Goal: Information Seeking & Learning: Learn about a topic

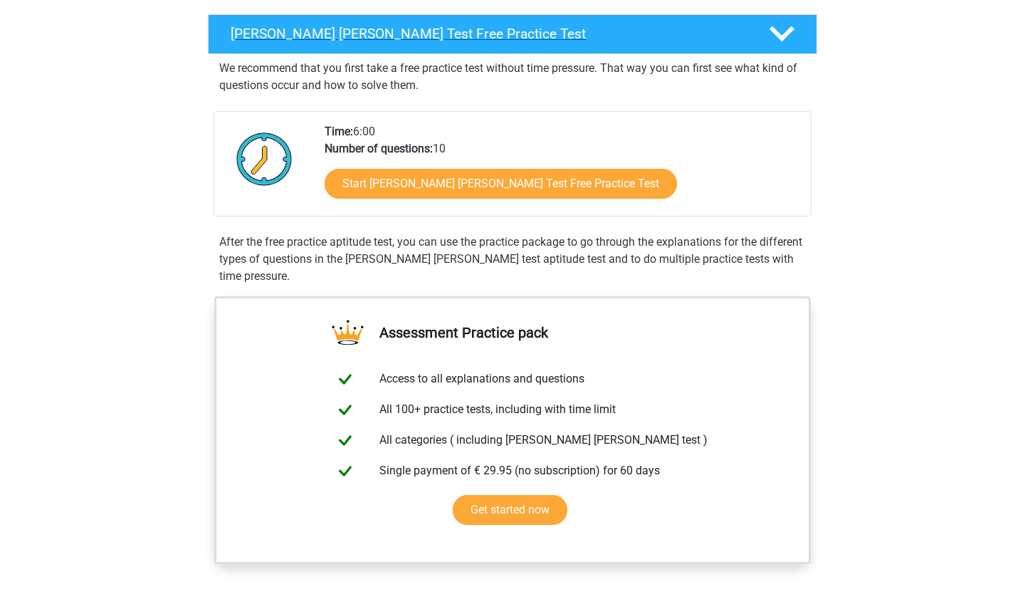
scroll to position [244, 0]
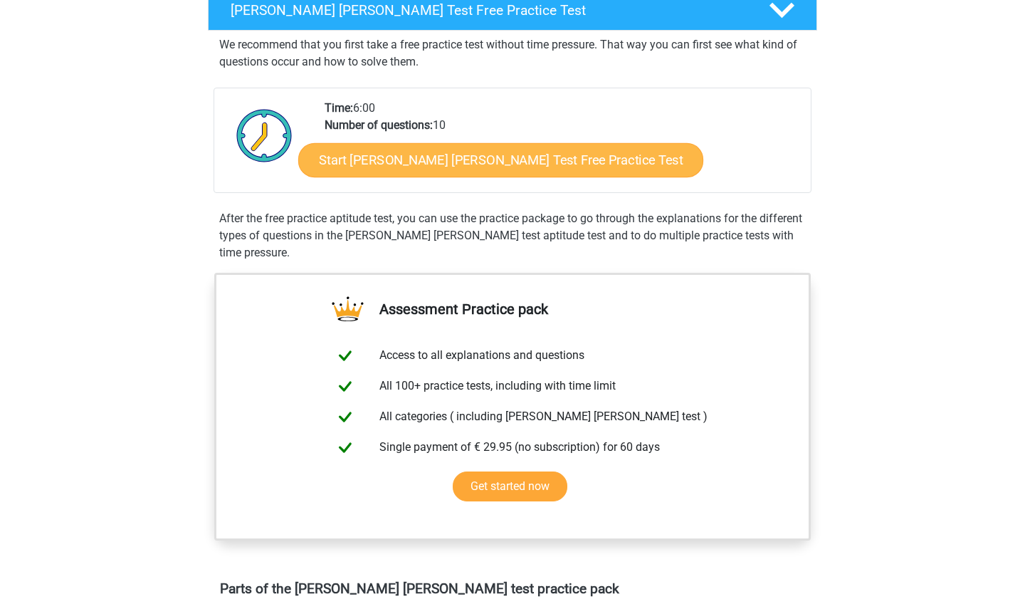
click at [501, 169] on link "Start Watson Glaser Test Free Practice Test" at bounding box center [500, 160] width 405 height 34
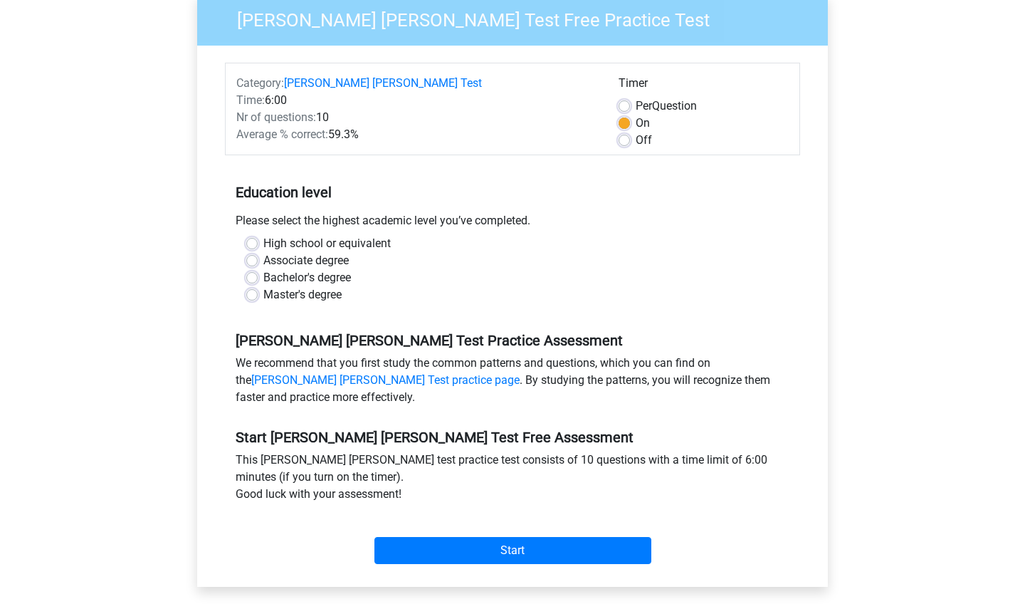
scroll to position [140, 0]
click at [263, 268] on label "Bachelor's degree" at bounding box center [307, 276] width 88 height 17
click at [255, 268] on input "Bachelor's degree" at bounding box center [251, 275] width 11 height 14
radio input "true"
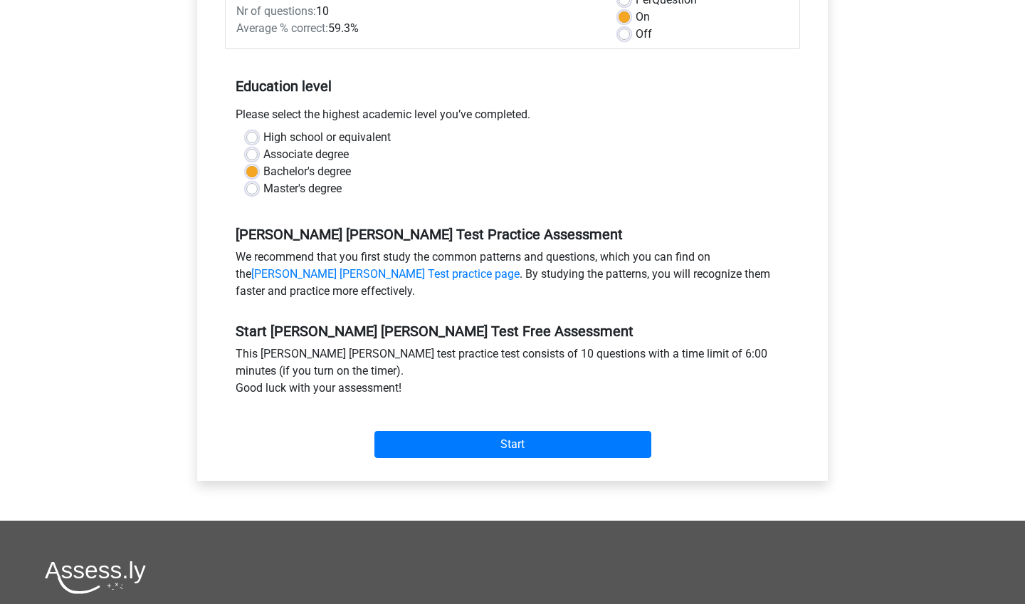
scroll to position [265, 0]
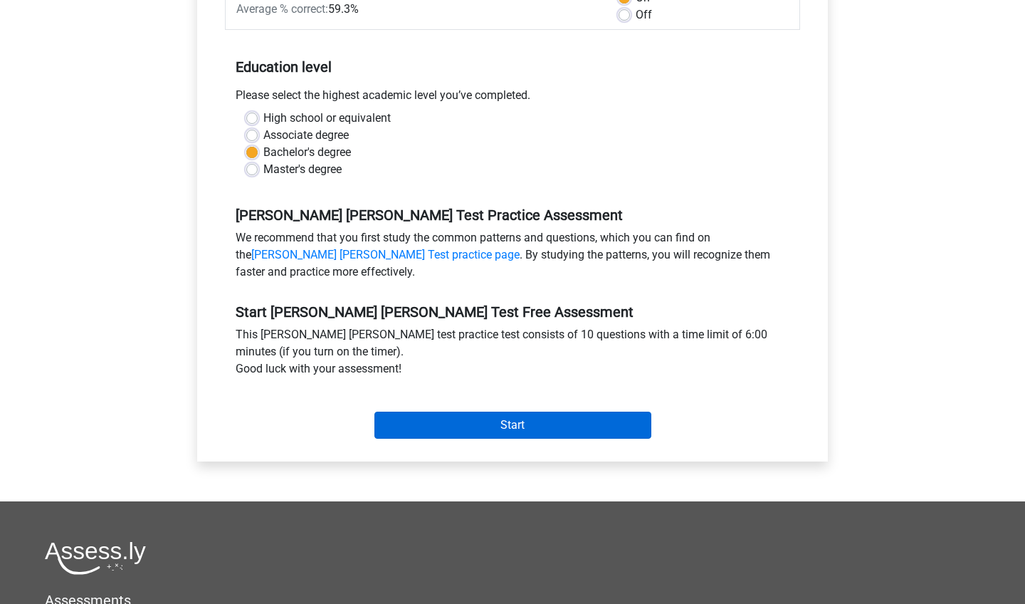
click at [526, 412] on input "Start" at bounding box center [513, 425] width 277 height 27
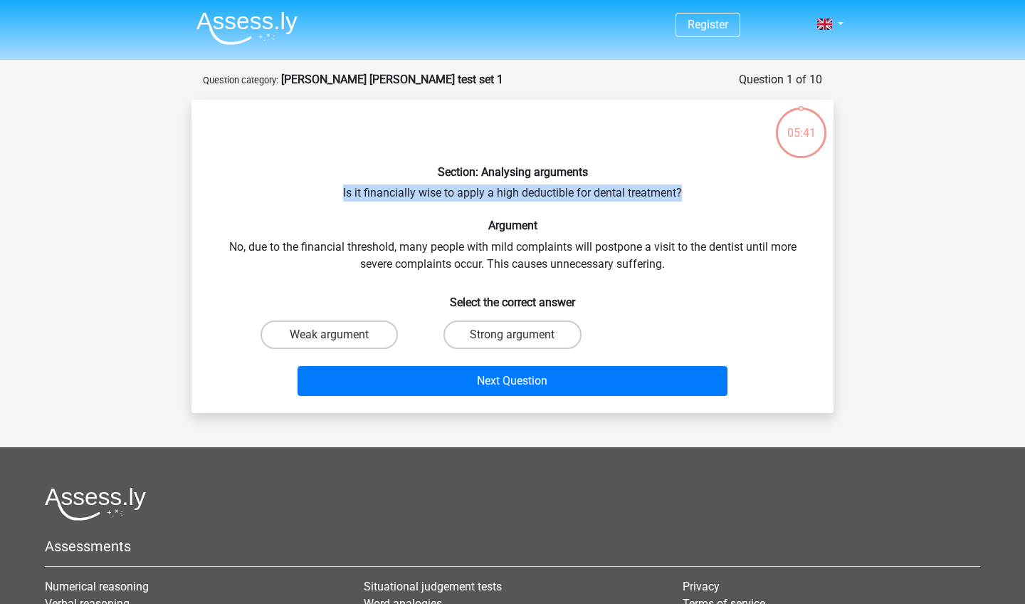
drag, startPoint x: 343, startPoint y: 189, endPoint x: 785, endPoint y: 189, distance: 442.9
click at [785, 189] on div "Section: Analysing arguments Is it financially wise to apply a high deductible …" at bounding box center [512, 256] width 631 height 291
copy div "Is it financially wise to apply a high deductible for dental treatment?"
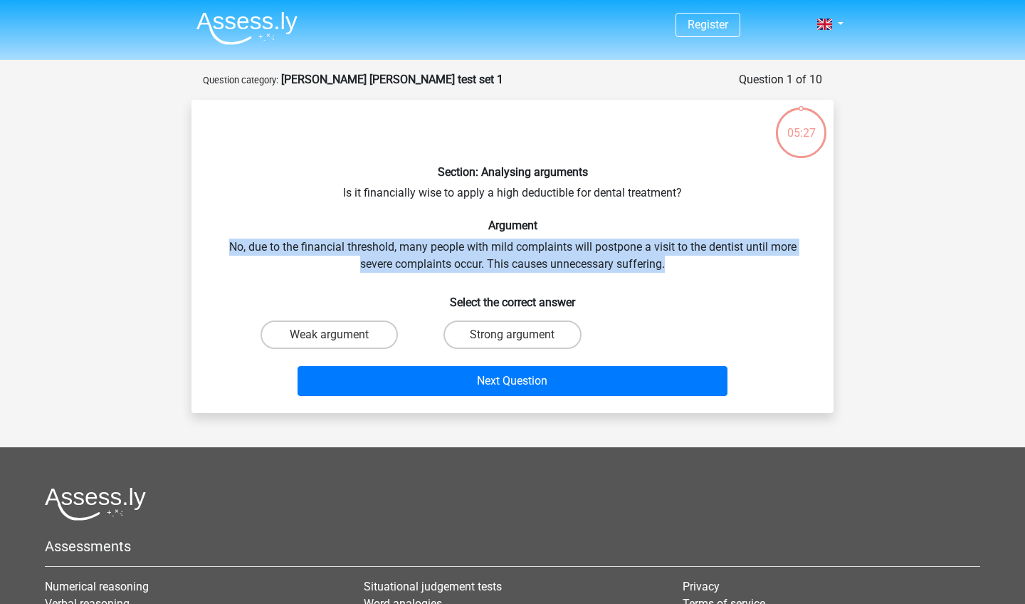
drag, startPoint x: 229, startPoint y: 246, endPoint x: 676, endPoint y: 261, distance: 446.8
click at [676, 261] on div "Section: Analysing arguments Is it financially wise to apply a high deductible …" at bounding box center [512, 256] width 631 height 291
copy div "No, due to the financial threshold, many people with mild complaints will postp…"
click at [492, 343] on label "Strong argument" at bounding box center [512, 334] width 137 height 28
click at [513, 343] on input "Strong argument" at bounding box center [517, 339] width 9 height 9
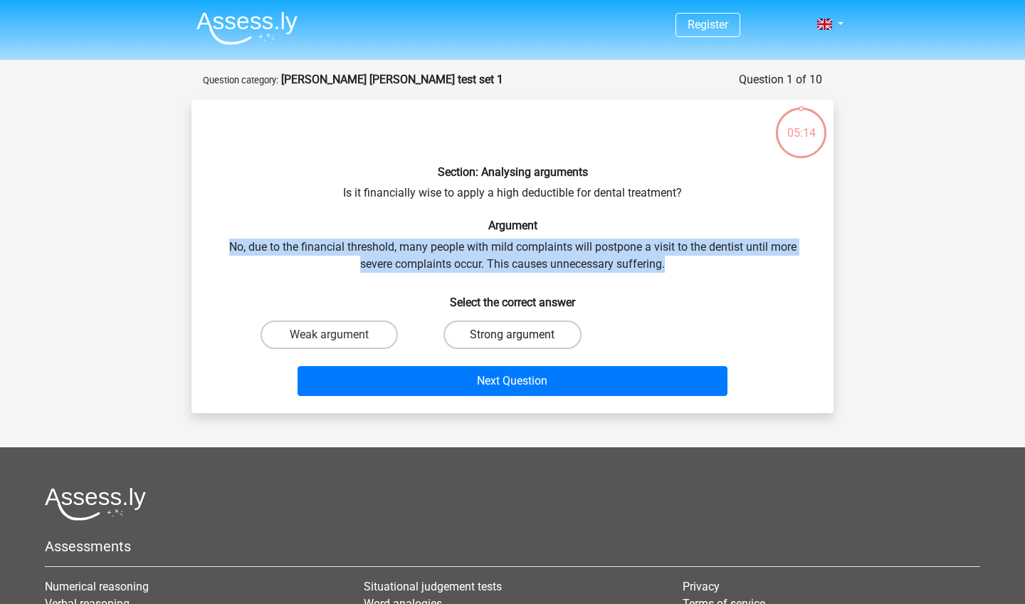
radio input "true"
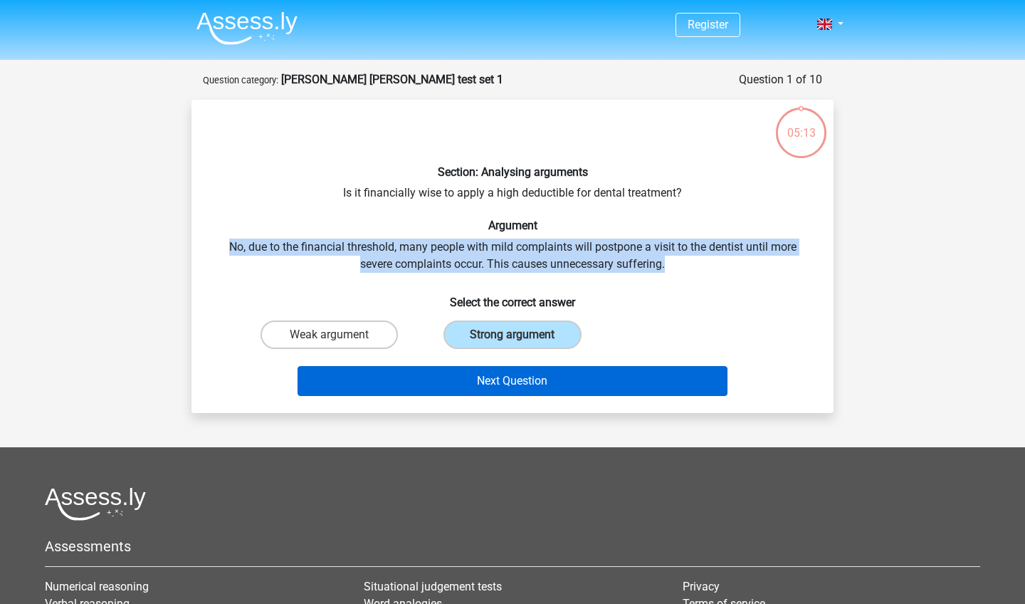
click at [489, 377] on button "Next Question" at bounding box center [513, 381] width 431 height 30
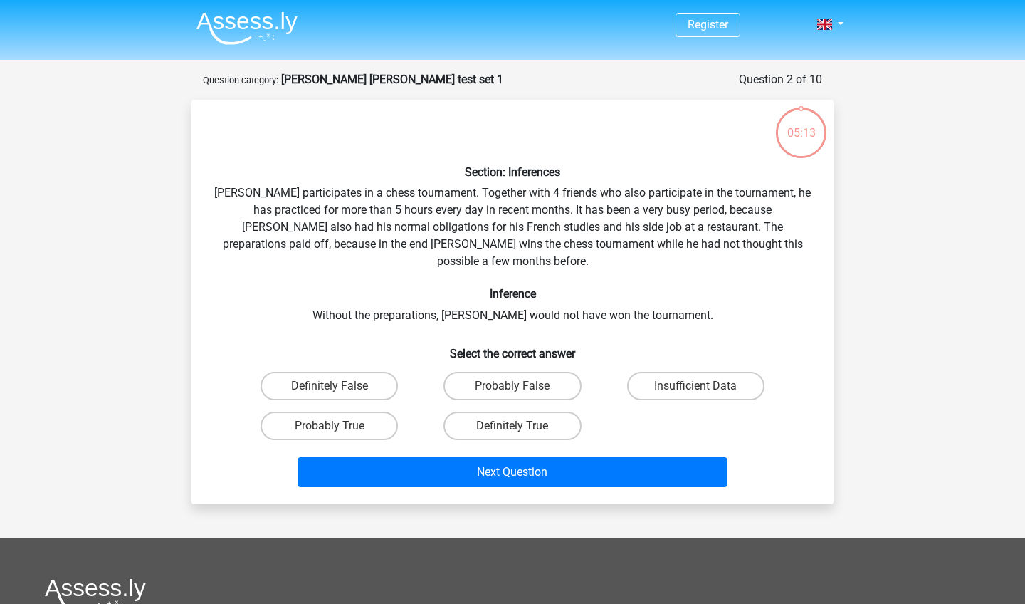
scroll to position [71, 0]
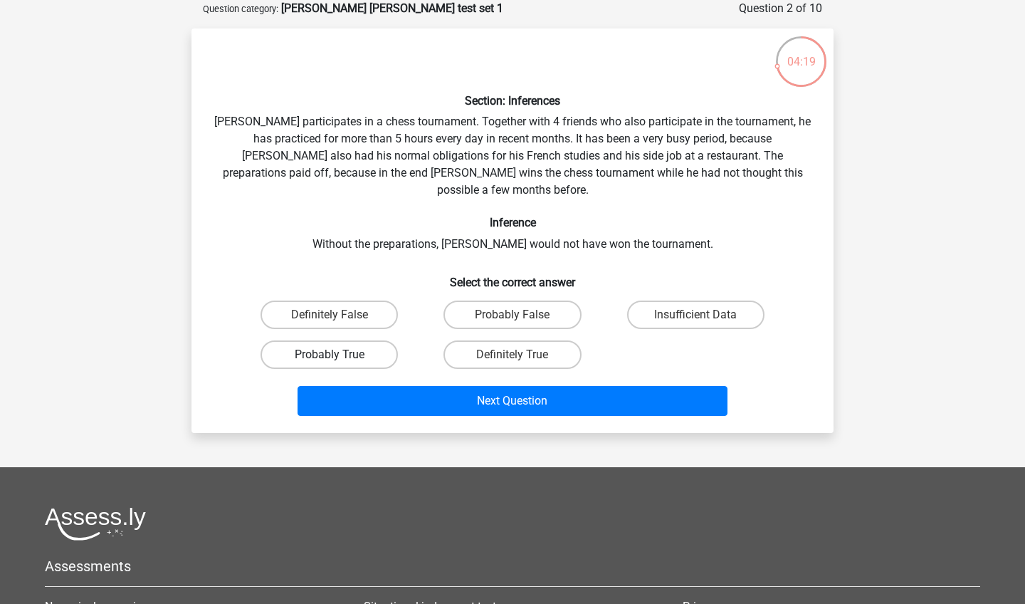
click at [352, 340] on label "Probably True" at bounding box center [329, 354] width 137 height 28
click at [339, 355] on input "Probably True" at bounding box center [334, 359] width 9 height 9
radio input "true"
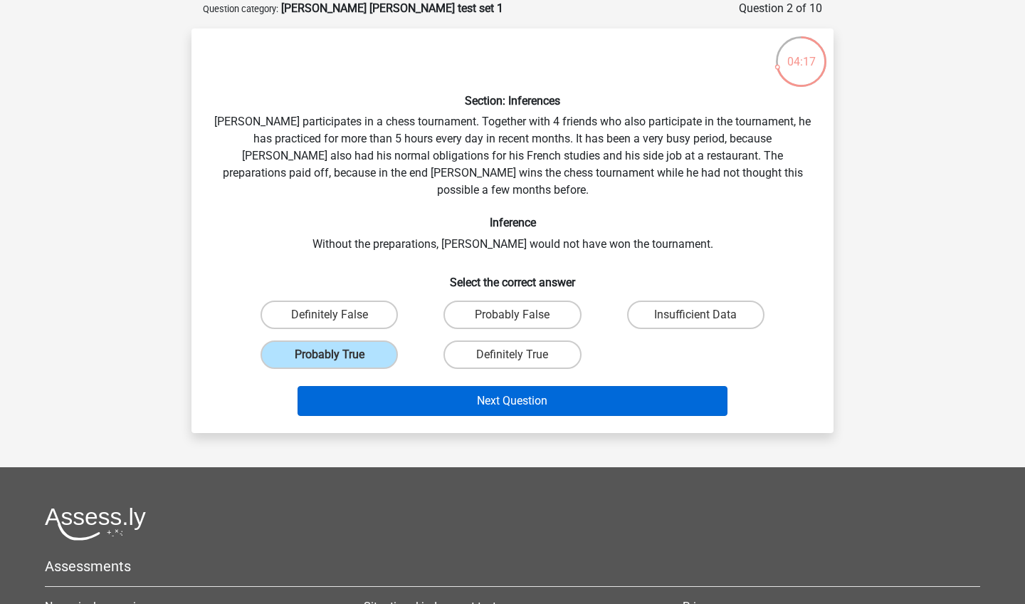
click at [417, 386] on button "Next Question" at bounding box center [513, 401] width 431 height 30
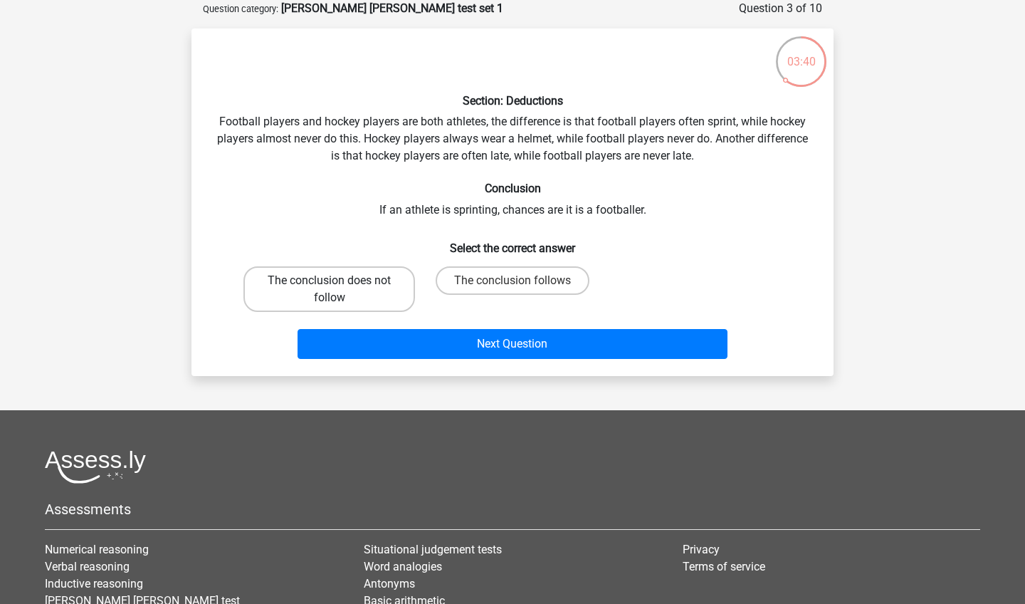
click at [395, 293] on label "The conclusion does not follow" at bounding box center [330, 289] width 172 height 46
click at [339, 290] on input "The conclusion does not follow" at bounding box center [334, 285] width 9 height 9
radio input "true"
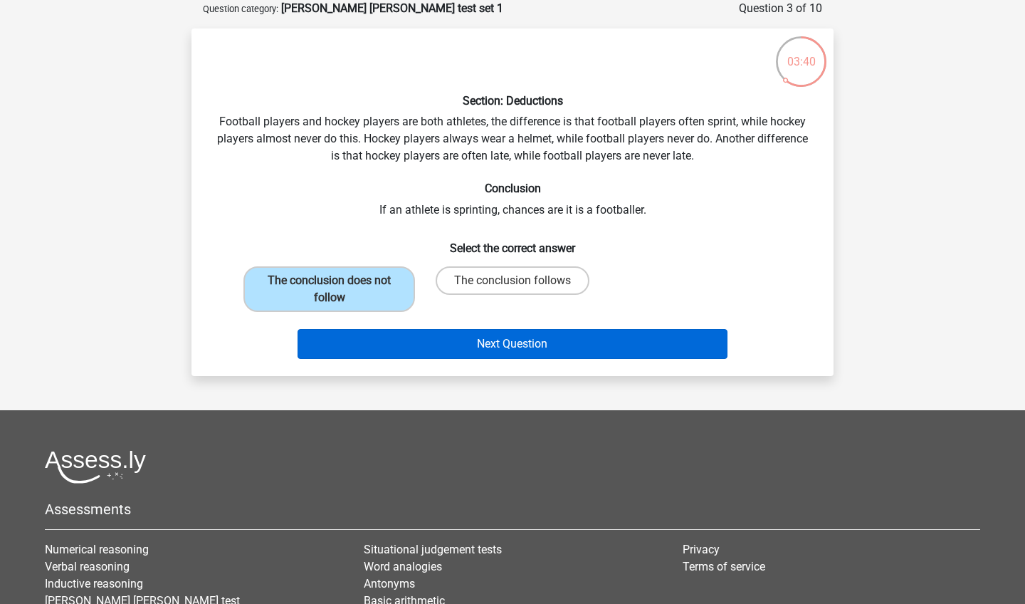
click at [427, 350] on button "Next Question" at bounding box center [513, 344] width 431 height 30
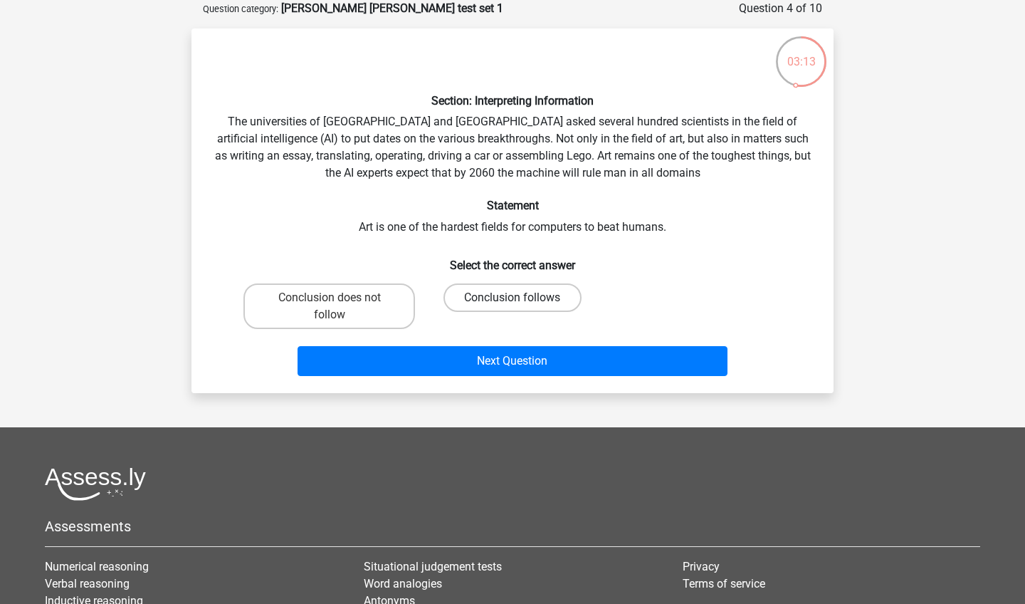
click at [516, 293] on label "Conclusion follows" at bounding box center [512, 297] width 137 height 28
click at [516, 298] on input "Conclusion follows" at bounding box center [517, 302] width 9 height 9
radio input "true"
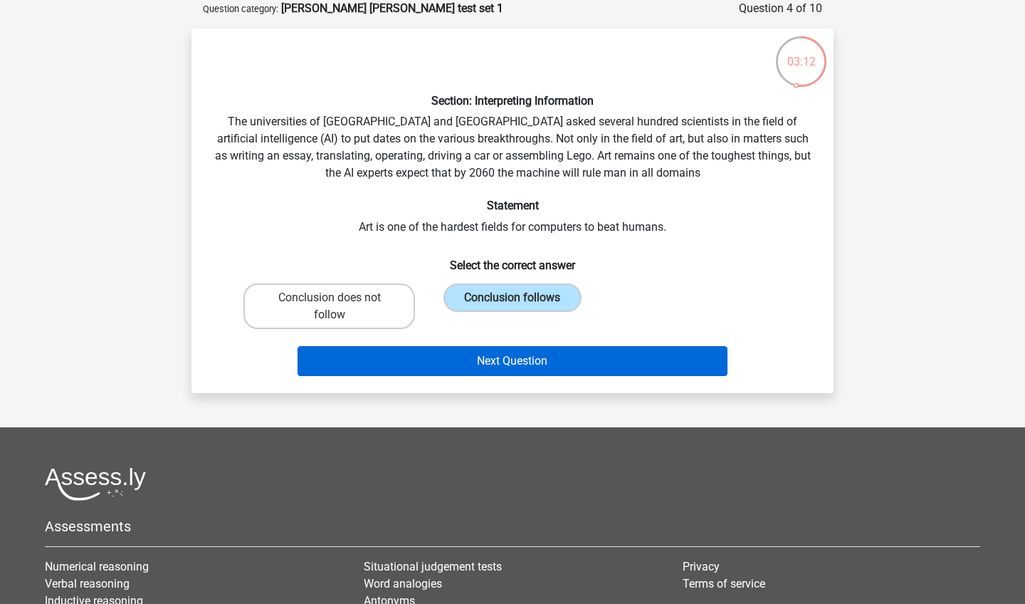
click at [512, 362] on button "Next Question" at bounding box center [513, 361] width 431 height 30
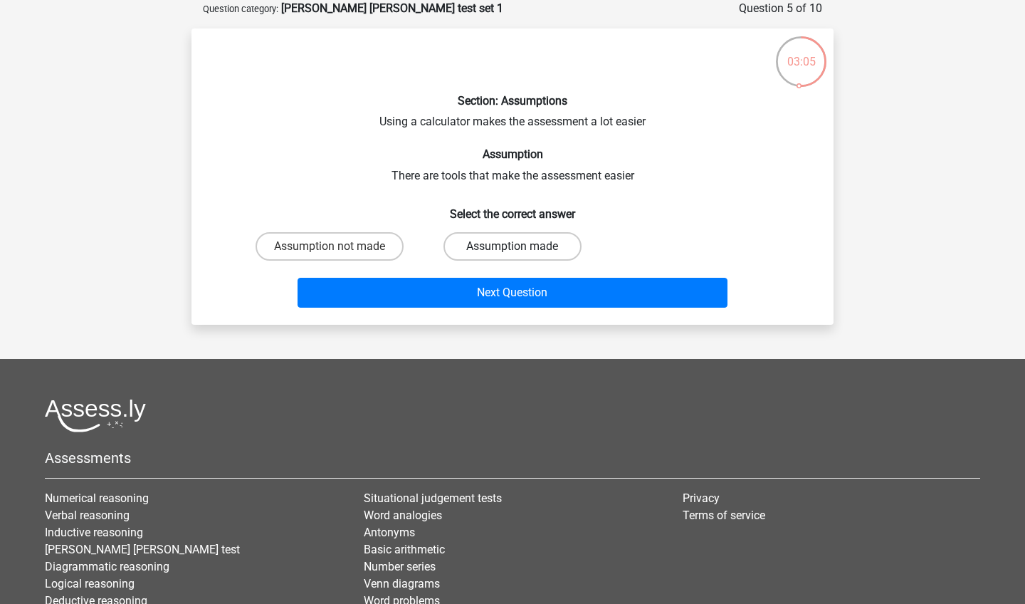
click at [533, 238] on label "Assumption made" at bounding box center [512, 246] width 137 height 28
click at [522, 246] on input "Assumption made" at bounding box center [517, 250] width 9 height 9
radio input "true"
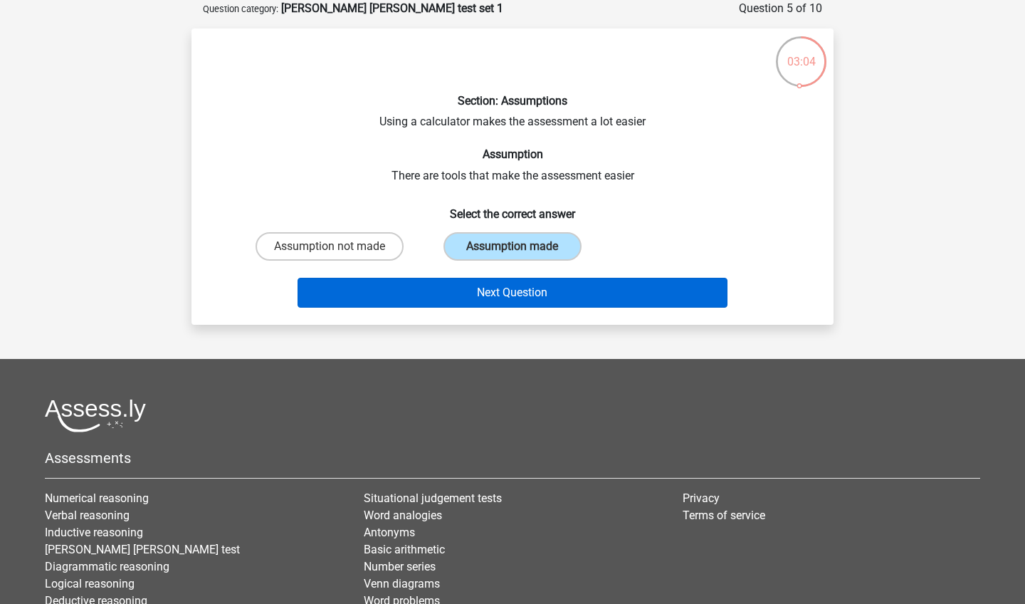
click at [533, 295] on button "Next Question" at bounding box center [513, 293] width 431 height 30
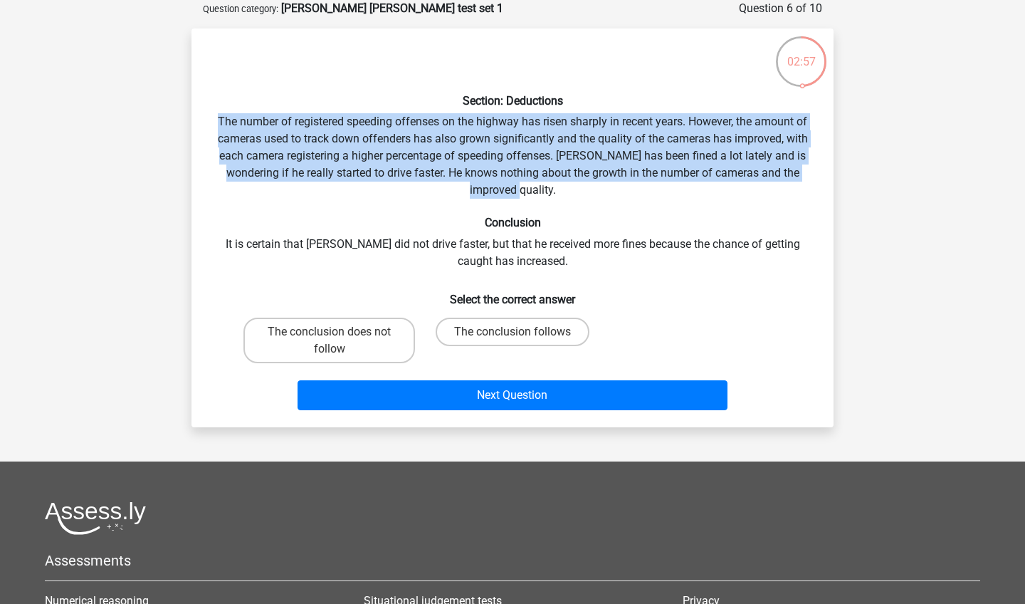
drag, startPoint x: 226, startPoint y: 121, endPoint x: 600, endPoint y: 183, distance: 378.3
click at [600, 183] on div "Section: Deductions The number of registered speeding offenses on the highway h…" at bounding box center [512, 228] width 631 height 376
copy div "The number of registered speeding offenses on the highway has risen sharply in …"
click at [642, 195] on div "Section: Deductions The number of registered speeding offenses on the highway h…" at bounding box center [512, 228] width 631 height 376
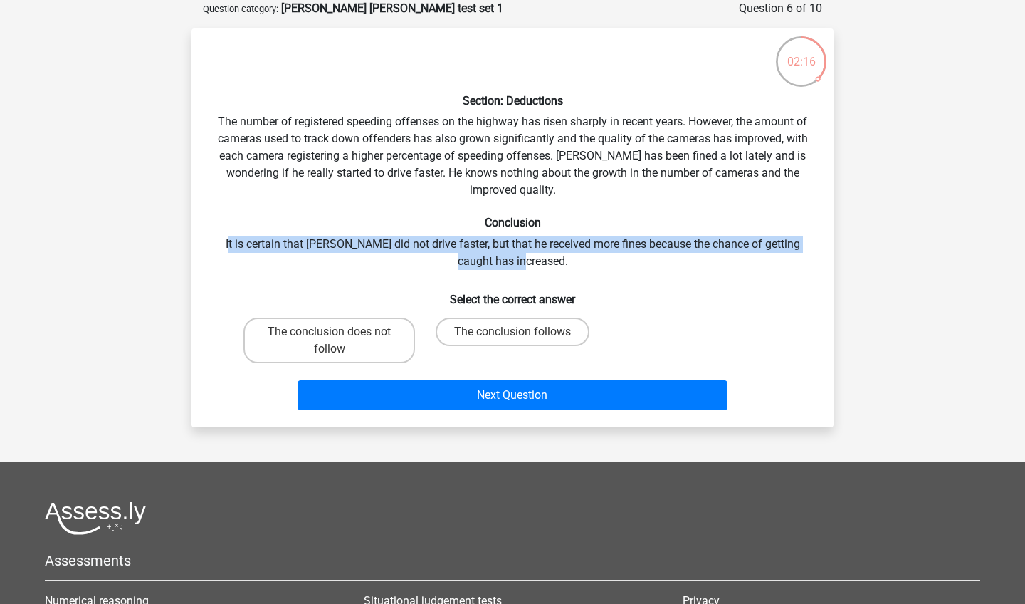
drag, startPoint x: 226, startPoint y: 244, endPoint x: 567, endPoint y: 259, distance: 341.4
click at [567, 259] on div "Section: Deductions The number of registered speeding offenses on the highway h…" at bounding box center [512, 228] width 631 height 376
copy div "t is certain that Peter did not drive faster, but that he received more fines b…"
click at [562, 174] on div "Section: Deductions The number of registered speeding offenses on the highway h…" at bounding box center [512, 228] width 631 height 376
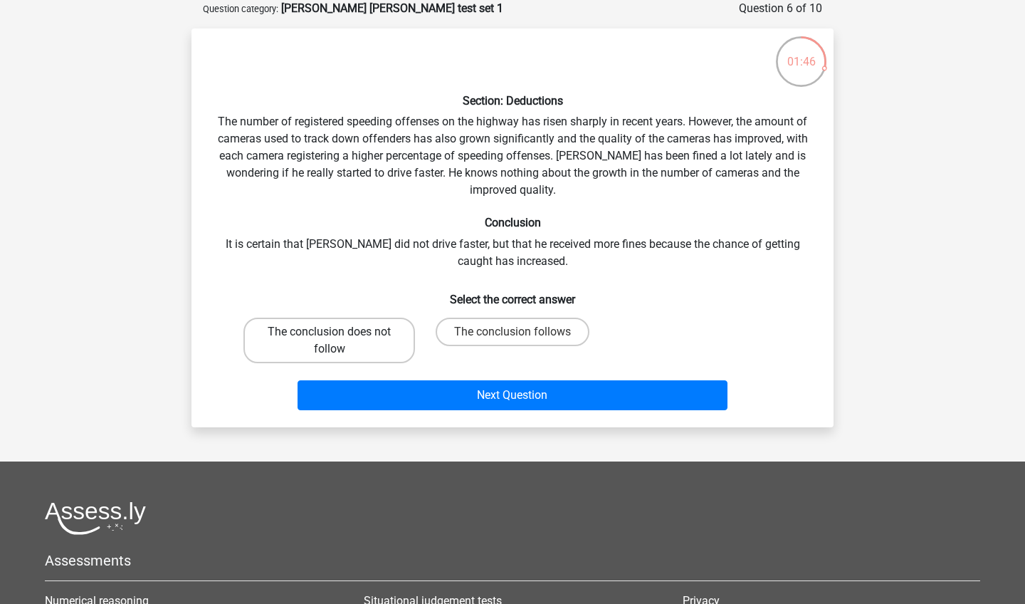
click at [380, 344] on label "The conclusion does not follow" at bounding box center [330, 341] width 172 height 46
click at [339, 341] on input "The conclusion does not follow" at bounding box center [334, 336] width 9 height 9
radio input "true"
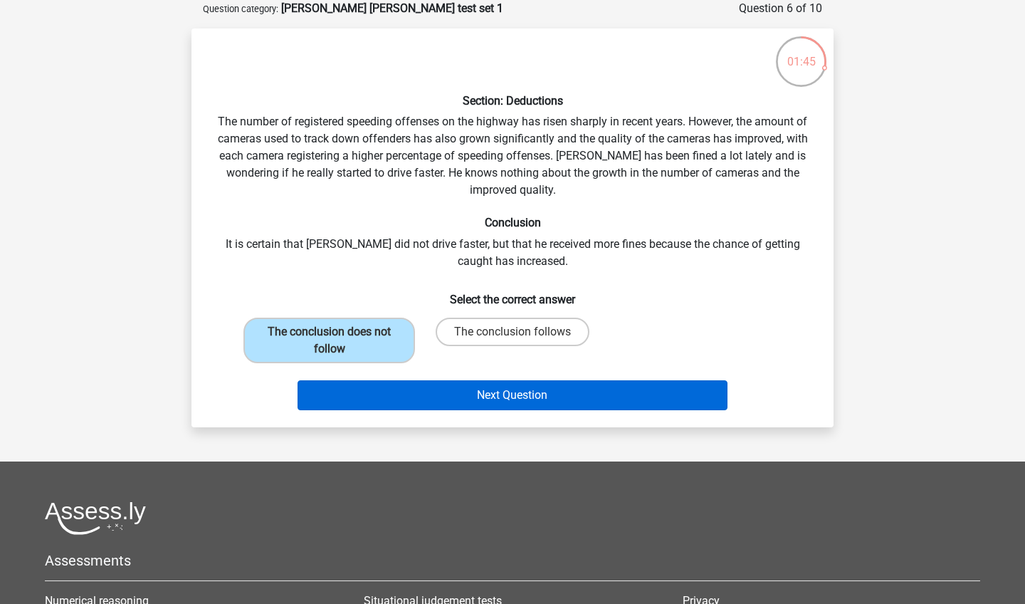
click at [437, 404] on button "Next Question" at bounding box center [513, 395] width 431 height 30
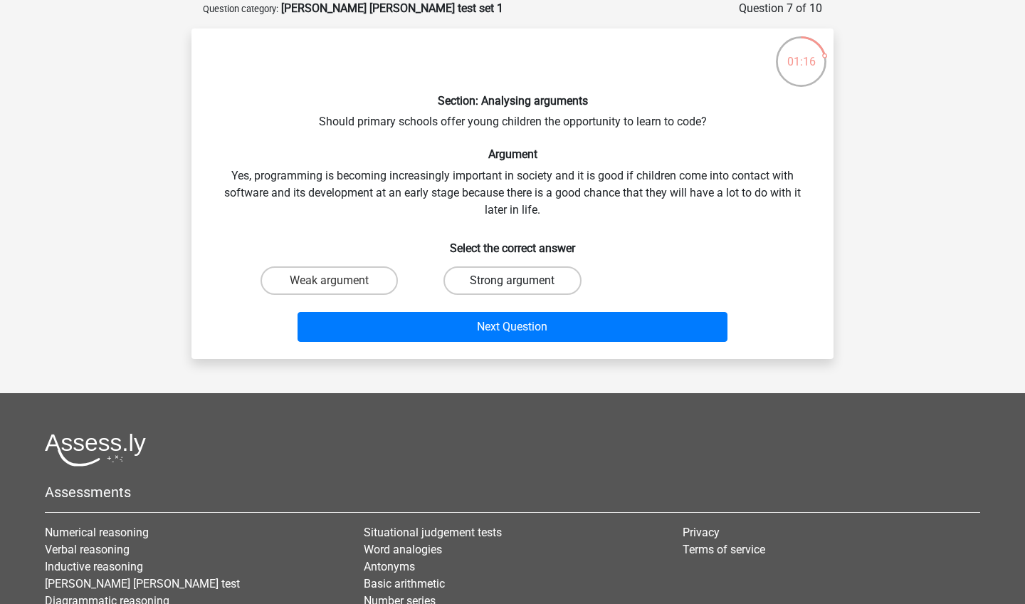
click at [532, 281] on label "Strong argument" at bounding box center [512, 280] width 137 height 28
click at [522, 281] on input "Strong argument" at bounding box center [517, 285] width 9 height 9
radio input "true"
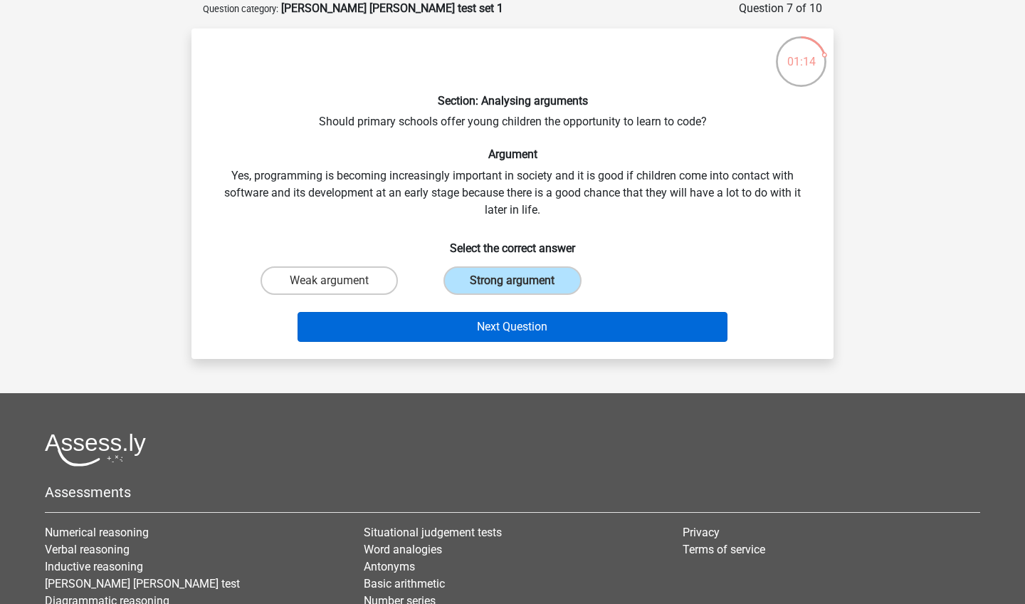
click at [506, 322] on button "Next Question" at bounding box center [513, 327] width 431 height 30
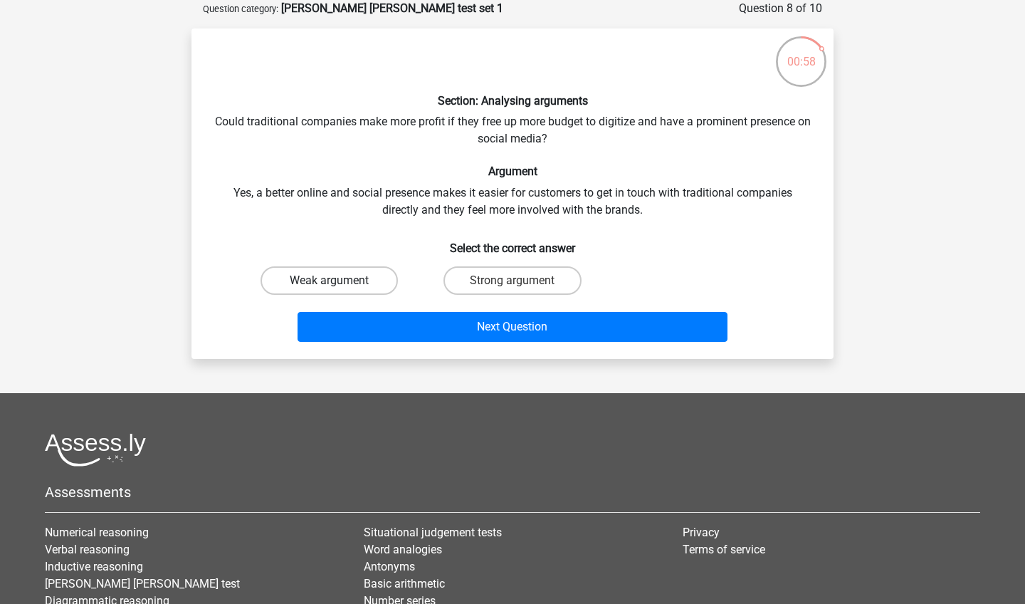
click at [362, 285] on label "Weak argument" at bounding box center [329, 280] width 137 height 28
click at [339, 285] on input "Weak argument" at bounding box center [334, 285] width 9 height 9
radio input "true"
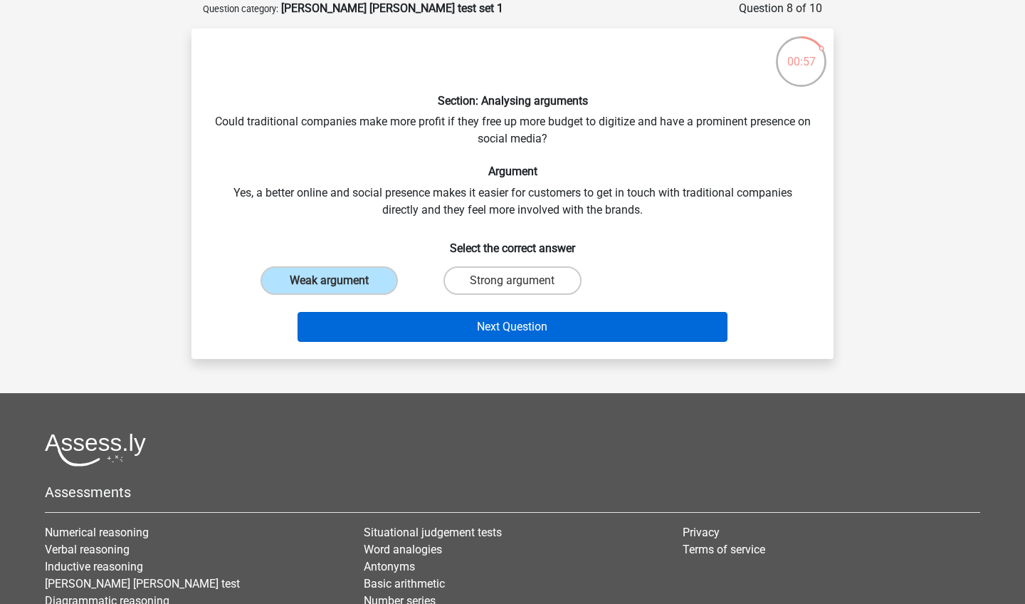
click at [414, 329] on button "Next Question" at bounding box center [513, 327] width 431 height 30
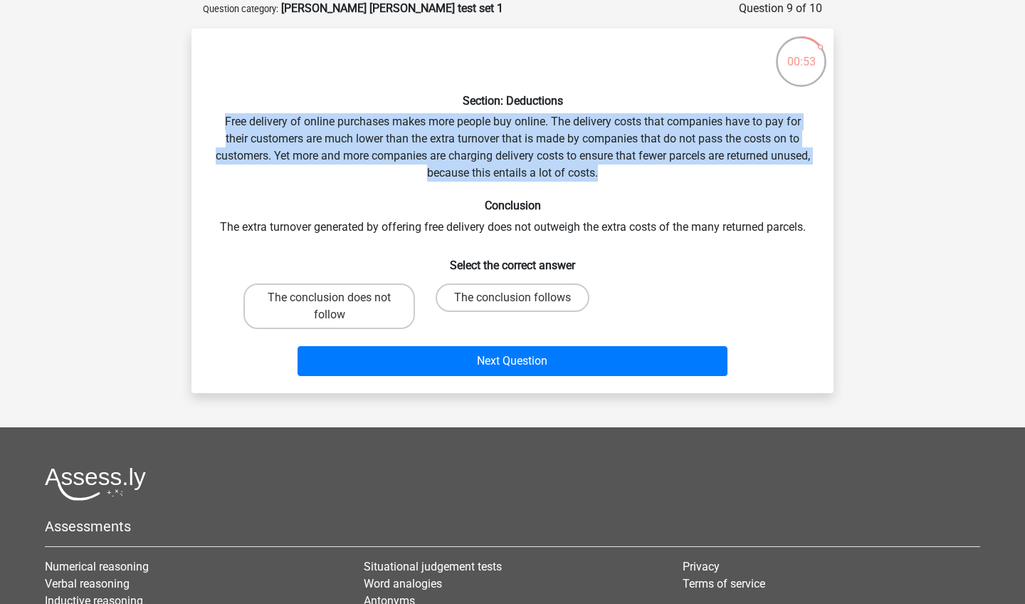
drag, startPoint x: 221, startPoint y: 120, endPoint x: 662, endPoint y: 170, distance: 442.9
click at [662, 170] on div "Section: Deductions Free delivery of online purchases makes more people buy onl…" at bounding box center [512, 211] width 631 height 342
copy div "Free delivery of online purchases makes more people buy online. The delivery co…"
click at [521, 145] on div "Section: Deductions Free delivery of online purchases makes more people buy onl…" at bounding box center [512, 211] width 631 height 342
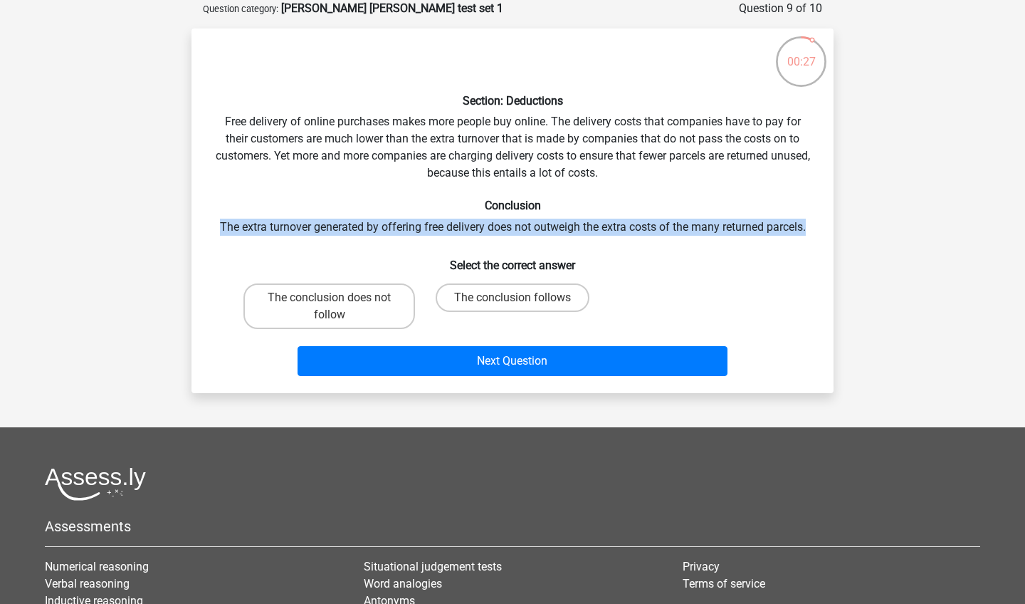
drag, startPoint x: 216, startPoint y: 226, endPoint x: 821, endPoint y: 234, distance: 604.6
click at [821, 234] on div "Section: Deductions Free delivery of online purchases makes more people buy onl…" at bounding box center [512, 211] width 631 height 342
copy div "The extra turnover generated by offering free delivery does not outweigh the ex…"
click at [522, 187] on div "Section: Deductions Free delivery of online purchases makes more people buy onl…" at bounding box center [512, 211] width 631 height 342
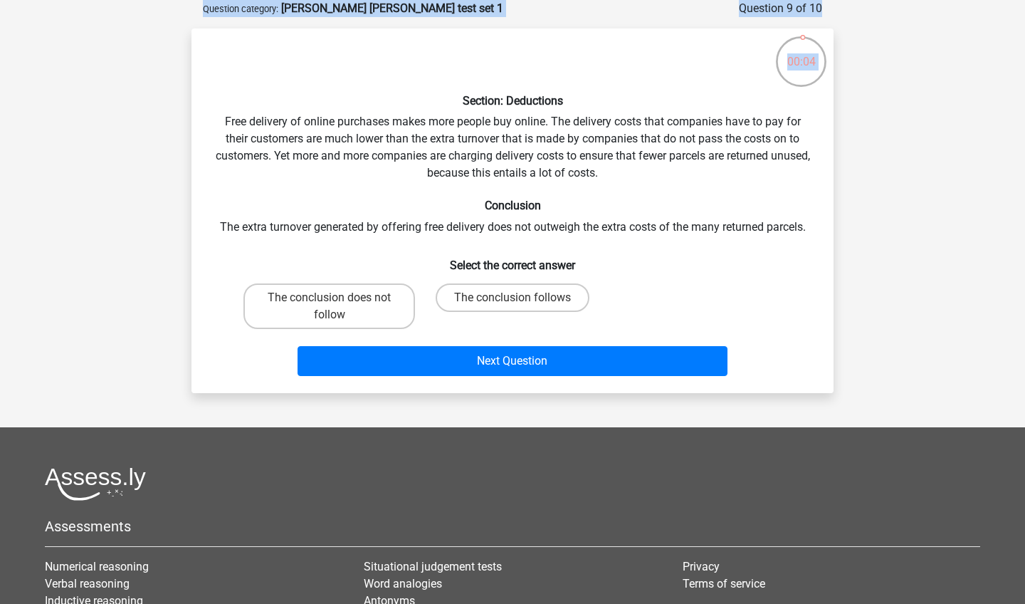
drag, startPoint x: 804, startPoint y: 37, endPoint x: 834, endPoint y: 66, distance: 41.8
click at [834, 66] on div "00:04 Question 9 of 10 Question category: watson glaser test set 1 Section: Ded…" at bounding box center [512, 196] width 665 height 393
click at [823, 66] on div "00:04" at bounding box center [801, 53] width 53 height 36
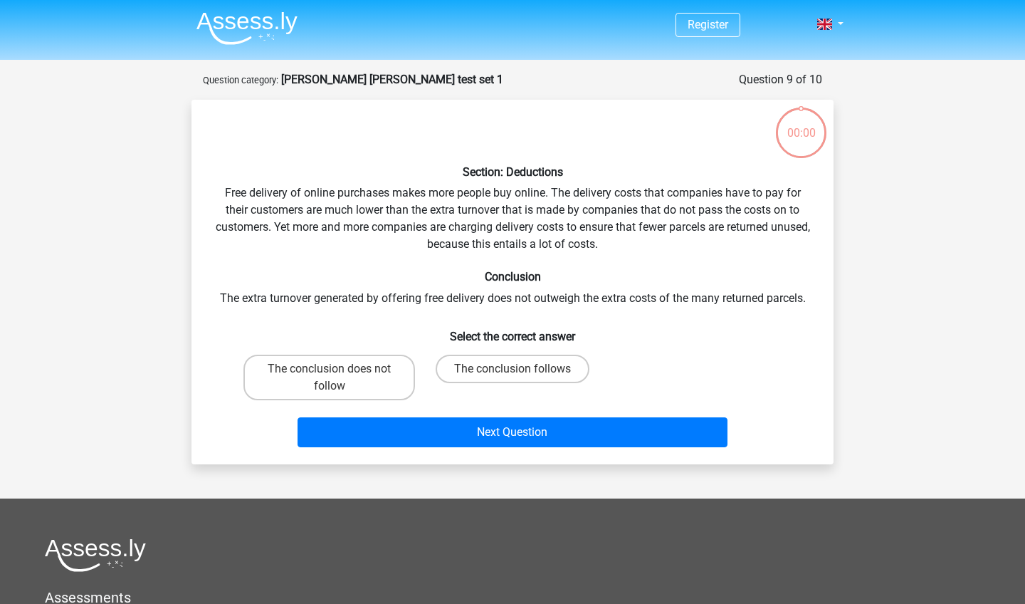
scroll to position [71, 0]
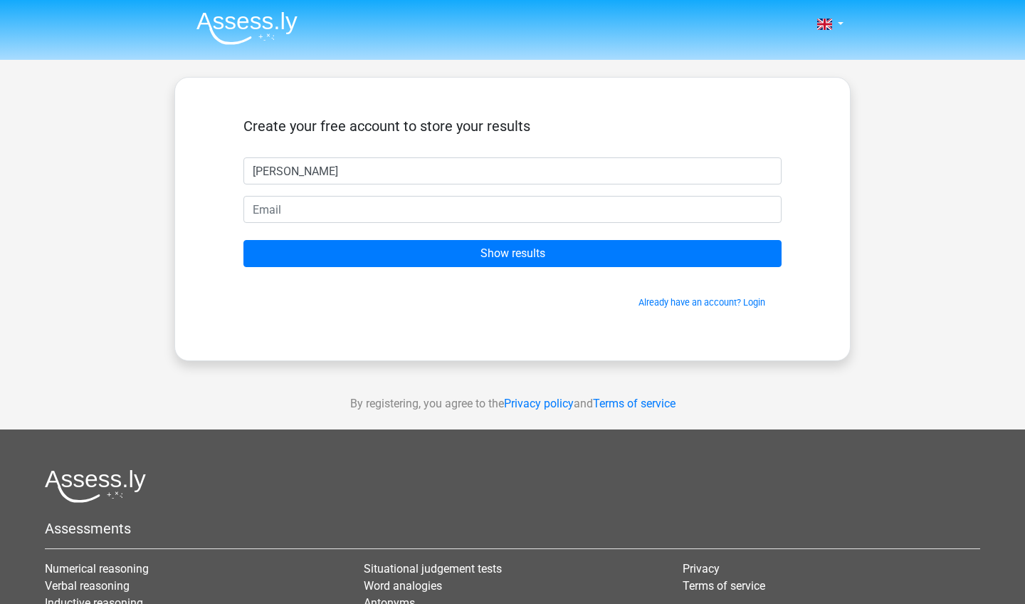
type input "[PERSON_NAME]"
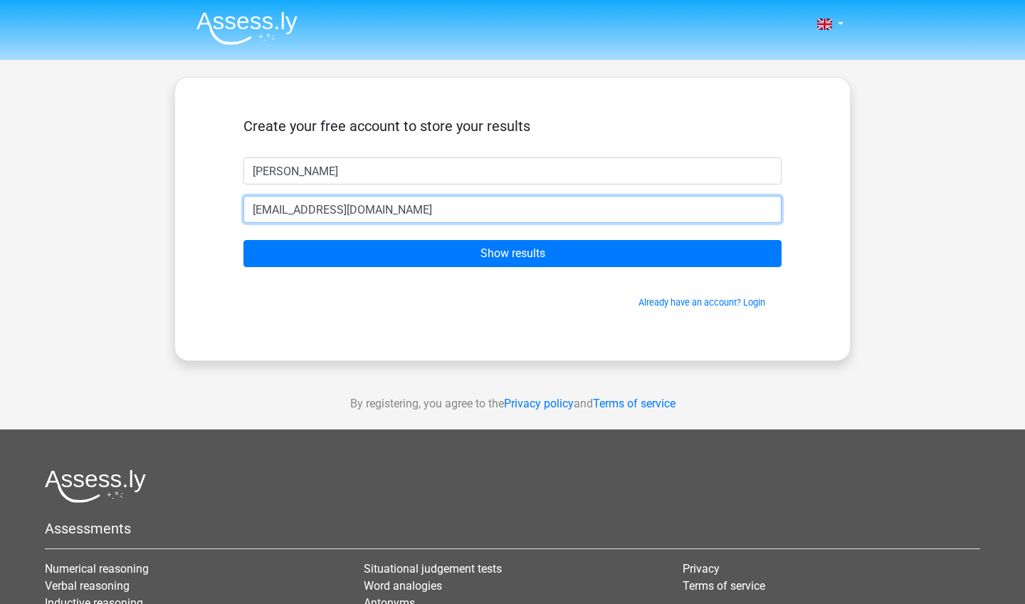
type input "[EMAIL_ADDRESS][DOMAIN_NAME]"
click at [513, 254] on input "Show results" at bounding box center [513, 253] width 538 height 27
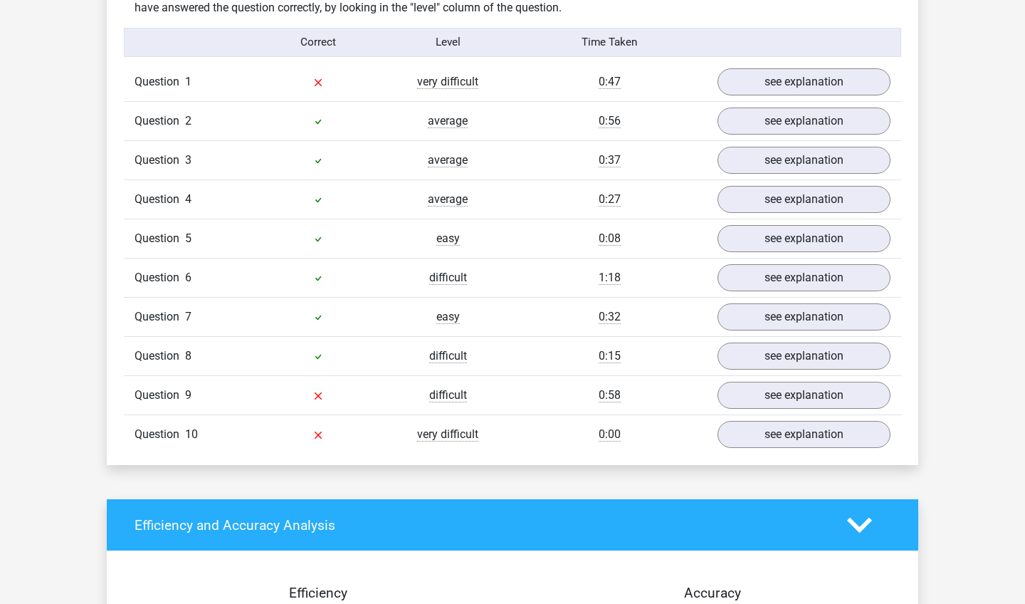
scroll to position [1146, 0]
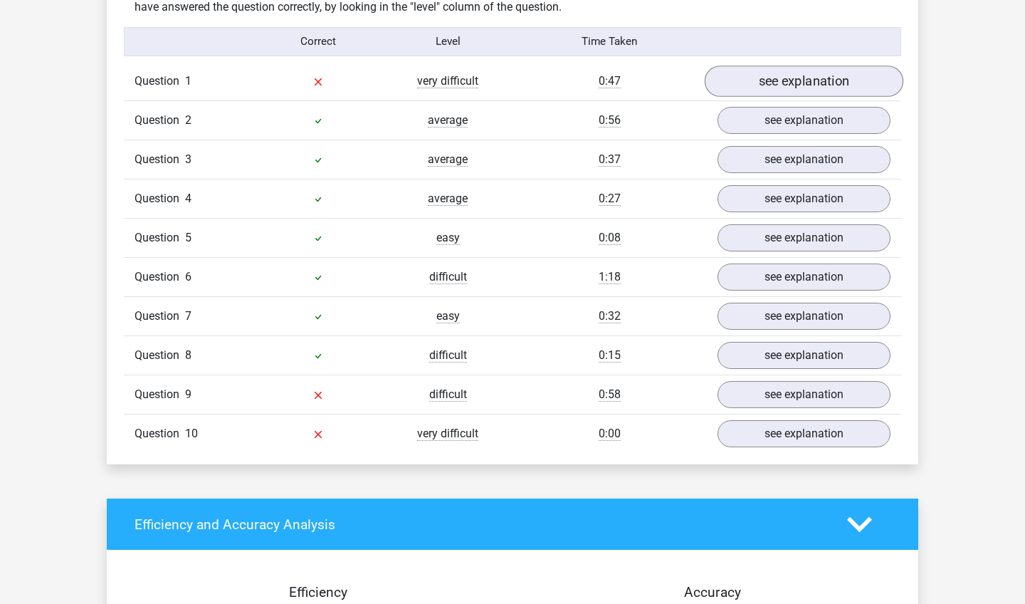
click at [800, 66] on link "see explanation" at bounding box center [804, 81] width 199 height 31
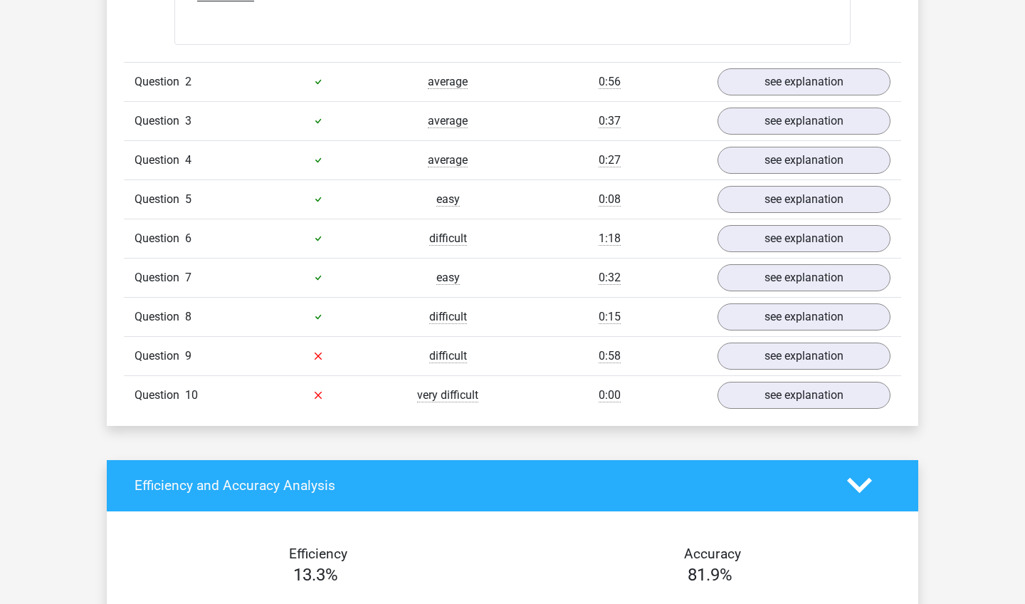
scroll to position [1565, 0]
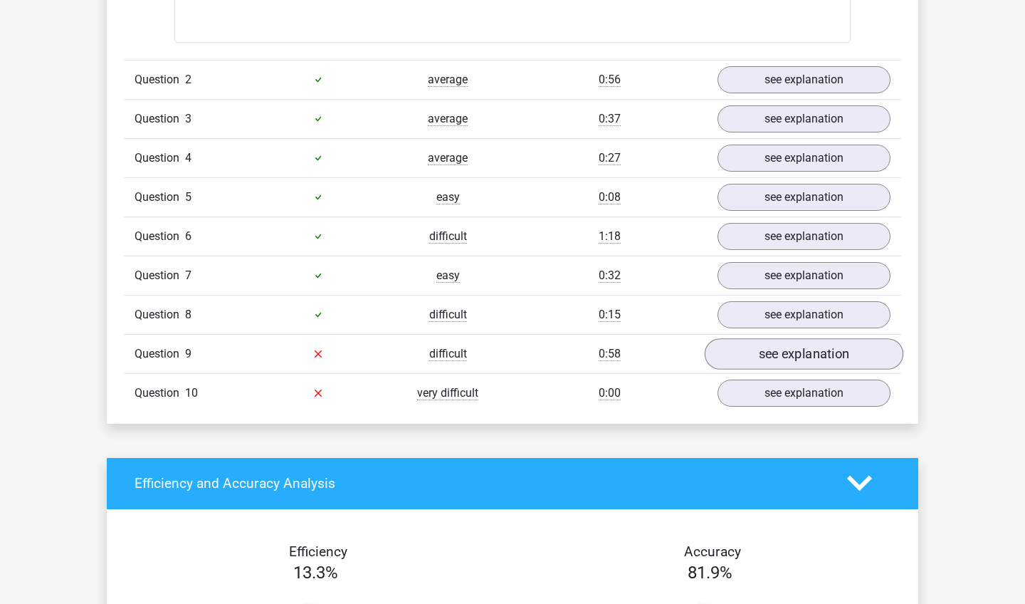
click at [845, 350] on link "see explanation" at bounding box center [804, 353] width 199 height 31
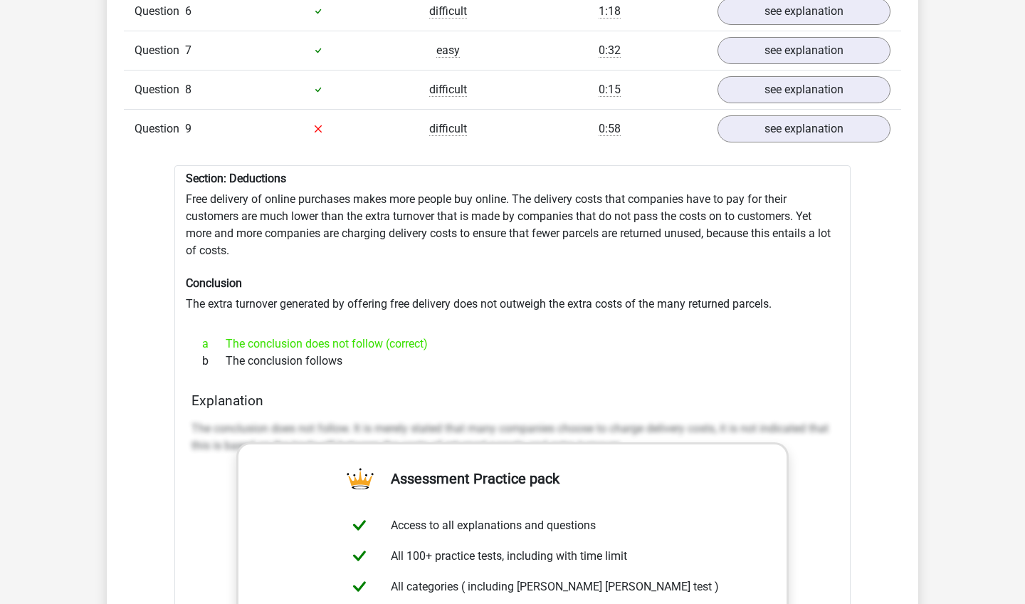
scroll to position [1790, 0]
click at [820, 120] on link "see explanation" at bounding box center [804, 128] width 199 height 31
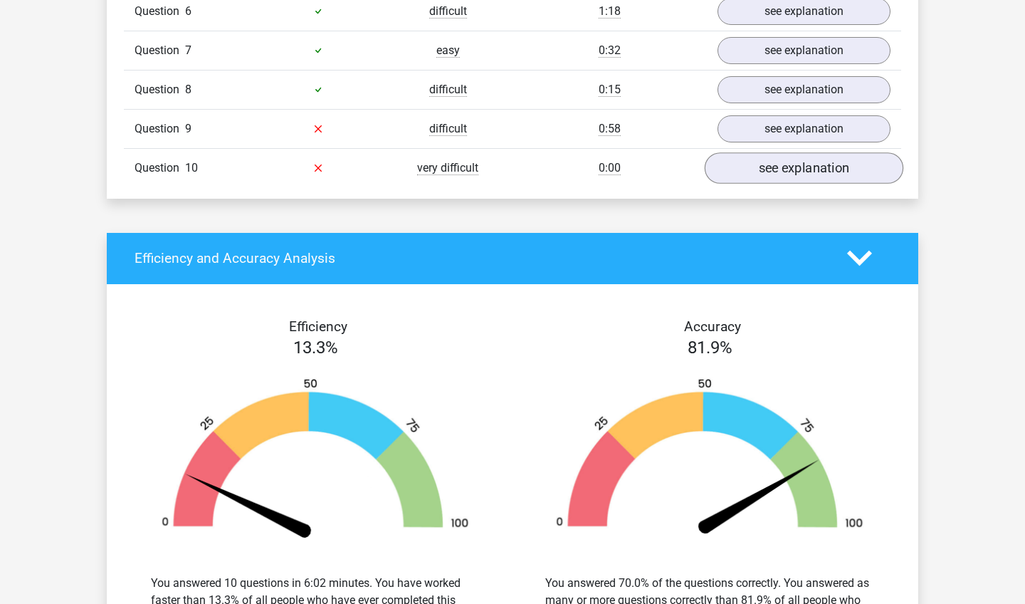
click at [798, 167] on link "see explanation" at bounding box center [804, 167] width 199 height 31
